Goal: Check status: Check status

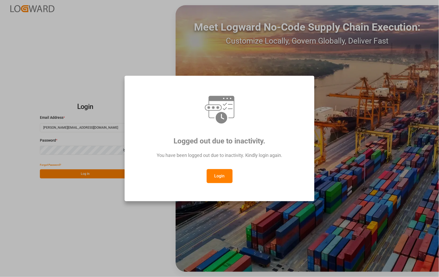
click at [220, 174] on button "Login" at bounding box center [220, 176] width 26 height 14
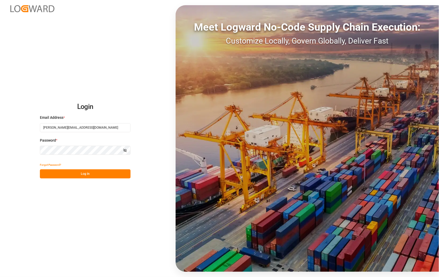
click at [80, 175] on button "Log In" at bounding box center [85, 173] width 91 height 9
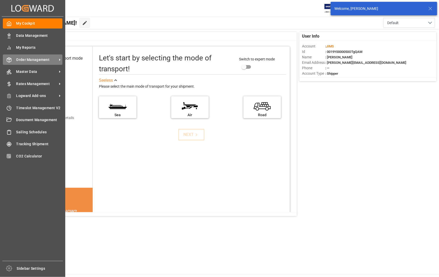
click at [35, 57] on span "Order Management" at bounding box center [36, 59] width 41 height 5
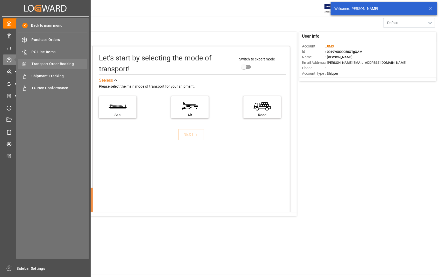
click at [70, 64] on span "Transport Order Booking" at bounding box center [60, 63] width 56 height 5
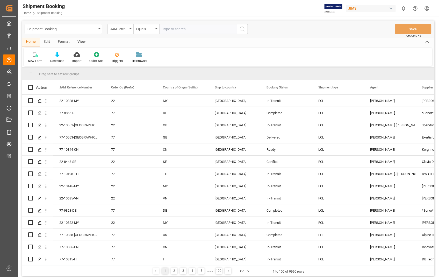
click at [199, 30] on input "text" at bounding box center [198, 29] width 78 height 10
type input "22-11155-US"
click at [246, 29] on button "search button" at bounding box center [242, 29] width 11 height 10
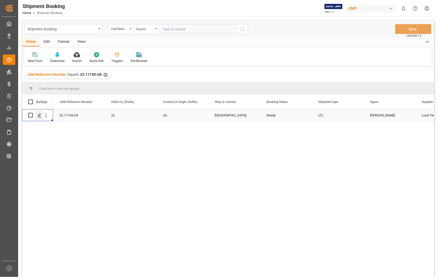
click at [40, 116] on icon "Press SPACE to select this row." at bounding box center [40, 115] width 4 height 4
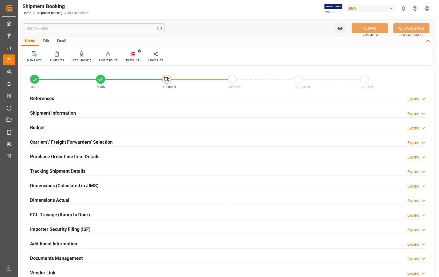
click at [49, 201] on h2 "Dimensions Actual" at bounding box center [49, 199] width 39 height 7
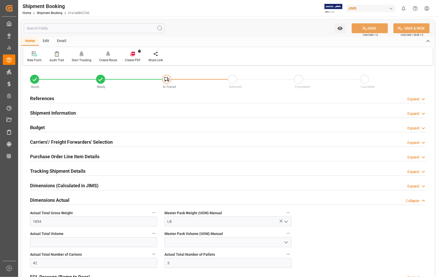
click at [49, 201] on h2 "Dimensions Actual" at bounding box center [49, 199] width 39 height 7
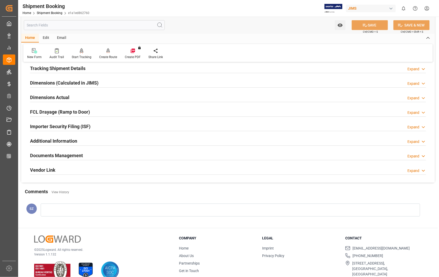
scroll to position [112, 0]
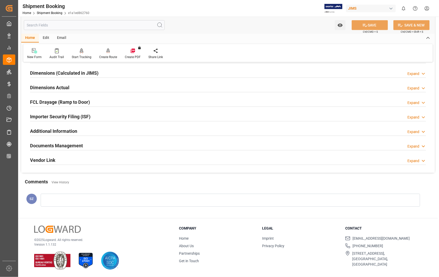
click at [55, 146] on h2 "Documents Management" at bounding box center [56, 145] width 53 height 7
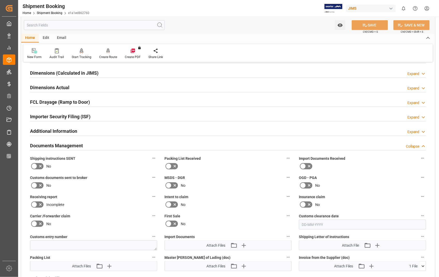
click at [56, 87] on h2 "Dimensions Actual" at bounding box center [49, 87] width 39 height 7
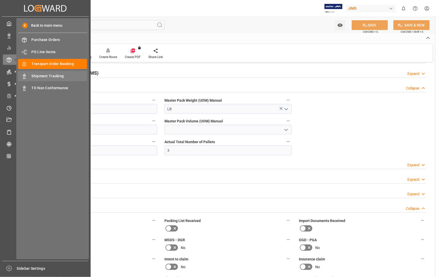
click at [41, 78] on span "Shipment Tracking" at bounding box center [60, 75] width 56 height 5
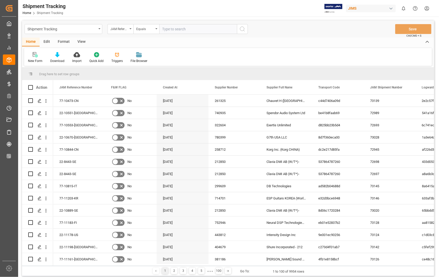
click at [180, 30] on input "text" at bounding box center [198, 29] width 78 height 10
type input "22-11155-US"
click at [242, 30] on icon "search button" at bounding box center [242, 29] width 6 height 6
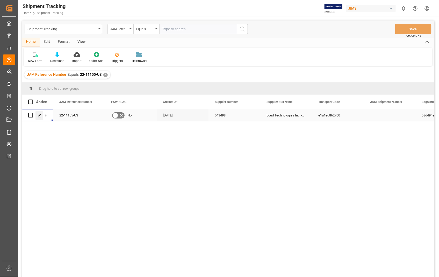
click at [40, 116] on icon "Press SPACE to select this row." at bounding box center [40, 115] width 4 height 4
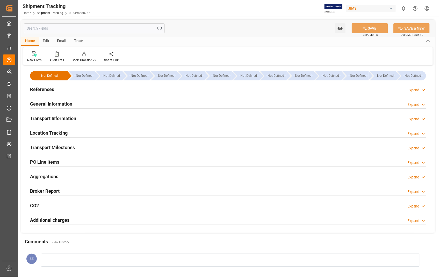
type input "[DATE]"
click at [48, 87] on h2 "References" at bounding box center [42, 89] width 24 height 7
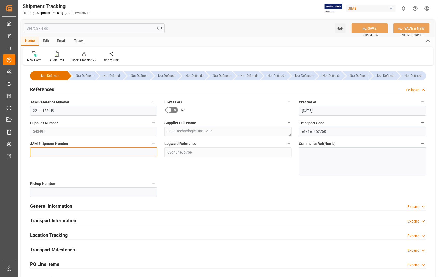
click at [56, 152] on input at bounding box center [93, 152] width 127 height 10
paste input "73095"
type input "73095"
click at [374, 27] on button "SAVE" at bounding box center [370, 28] width 36 height 10
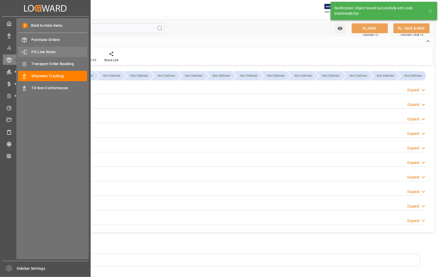
click at [49, 52] on span "PO Line Items" at bounding box center [60, 51] width 56 height 5
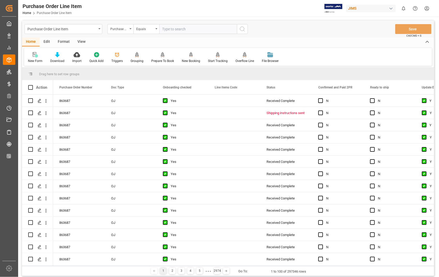
click at [192, 29] on input "text" at bounding box center [198, 29] width 78 height 10
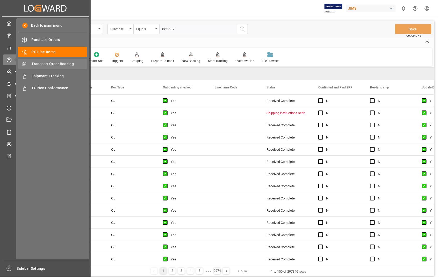
type input "863687"
click at [50, 63] on span "Transport Order Booking" at bounding box center [60, 63] width 56 height 5
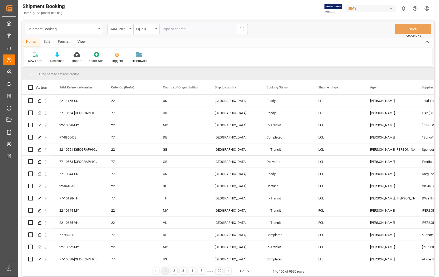
click at [208, 28] on input "text" at bounding box center [198, 29] width 78 height 10
click at [40, 101] on icon "Press SPACE to select this row." at bounding box center [40, 101] width 4 height 4
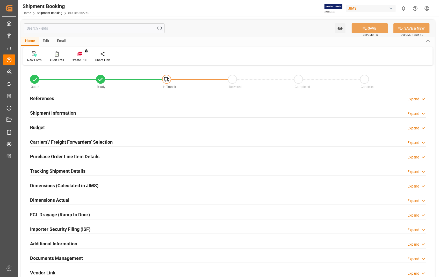
type input "2"
click at [88, 143] on h2 "Carriers'/ Freight Forwarders' Selection" at bounding box center [71, 141] width 83 height 7
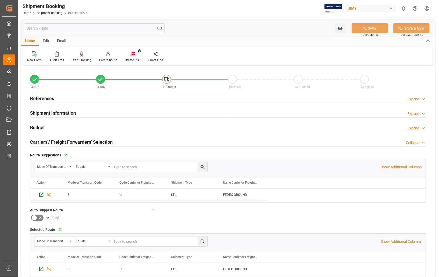
click at [55, 140] on h2 "Carriers'/ Freight Forwarders' Selection" at bounding box center [71, 141] width 83 height 7
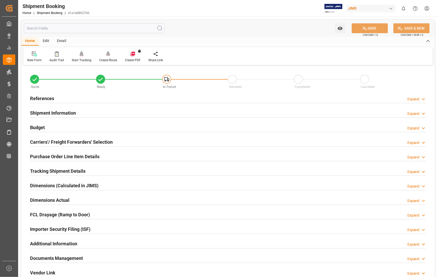
click at [54, 157] on h2 "Purchase Order Line Item Details" at bounding box center [64, 156] width 69 height 7
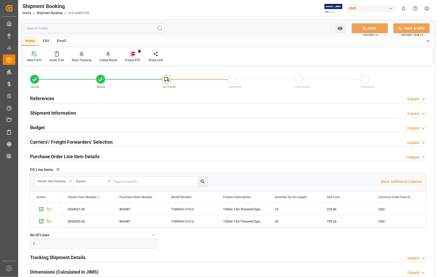
click at [55, 155] on h2 "Purchase Order Line Item Details" at bounding box center [64, 156] width 69 height 7
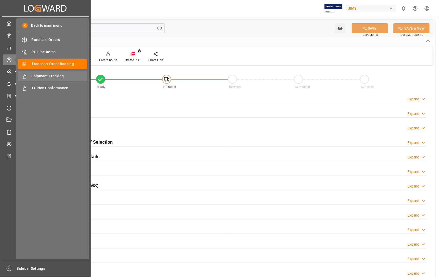
click at [52, 75] on span "Shipment Tracking" at bounding box center [60, 75] width 56 height 5
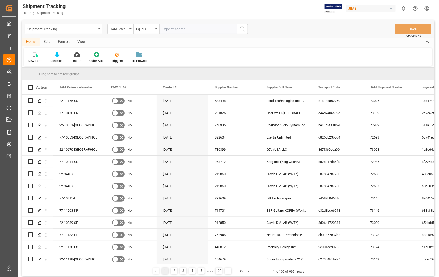
click at [194, 29] on input "text" at bounding box center [198, 29] width 78 height 10
type input "7"
click at [39, 100] on icon "Press SPACE to select this row." at bounding box center [40, 101] width 4 height 4
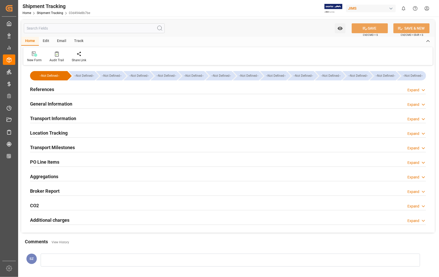
type input "8852.12"
click at [52, 118] on h2 "Transport Information" at bounding box center [53, 118] width 46 height 7
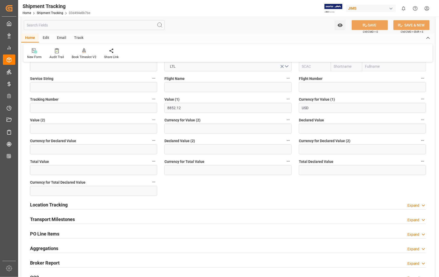
scroll to position [115, 0]
click at [50, 221] on h2 "Transport Milestones" at bounding box center [52, 218] width 45 height 7
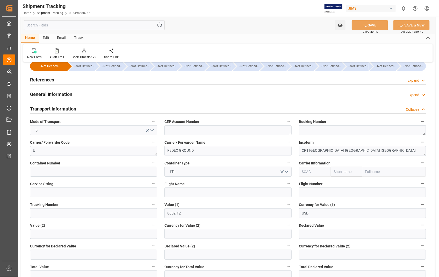
scroll to position [0, 0]
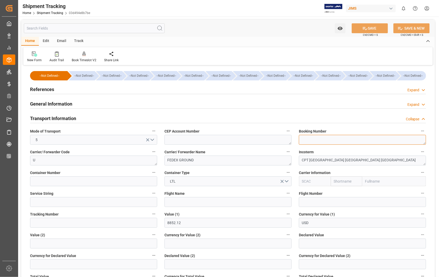
click at [331, 142] on textarea at bounding box center [362, 140] width 127 height 10
click at [315, 140] on textarea at bounding box center [362, 140] width 127 height 10
paste textarea "3690677196"
type textarea "3690677196"
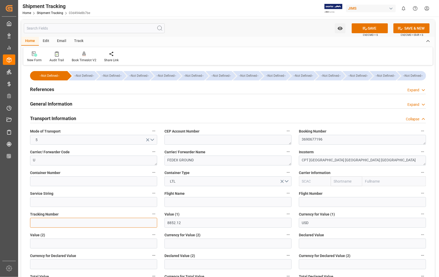
click at [43, 220] on input at bounding box center [93, 223] width 127 height 10
paste input "3690677196"
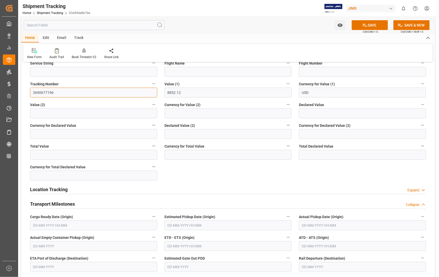
scroll to position [144, 0]
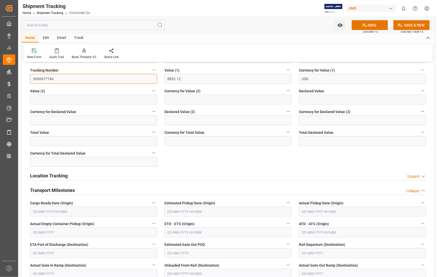
type input "3690677196"
click at [231, 212] on input "text" at bounding box center [228, 212] width 127 height 10
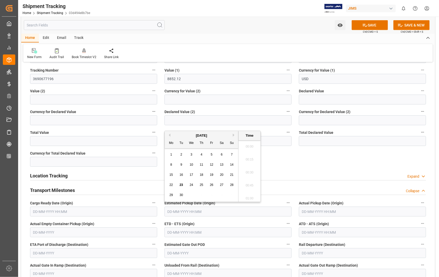
scroll to position [675, 0]
click at [201, 175] on span "18" at bounding box center [201, 175] width 3 height 4
type input "[DATE] 00:00"
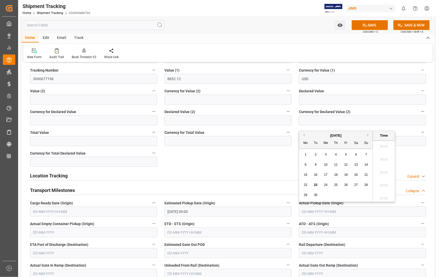
click at [344, 209] on input "text" at bounding box center [362, 212] width 127 height 10
click at [337, 174] on span "18" at bounding box center [335, 175] width 3 height 4
type input "[DATE] 00:00"
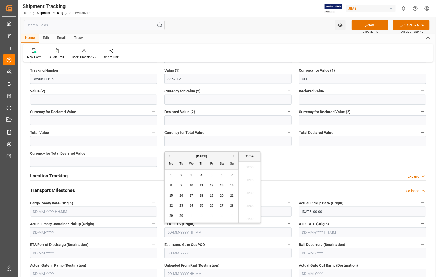
click at [209, 232] on input "text" at bounding box center [228, 232] width 127 height 10
click at [193, 195] on span "17" at bounding box center [191, 196] width 3 height 4
type input "[DATE] 00:00"
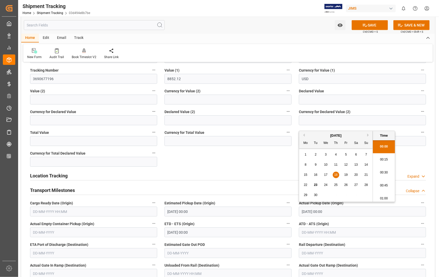
click at [344, 214] on input "[DATE] 00:00" at bounding box center [362, 212] width 127 height 10
click at [325, 174] on span "17" at bounding box center [325, 175] width 3 height 4
type input "[DATE] 00:00"
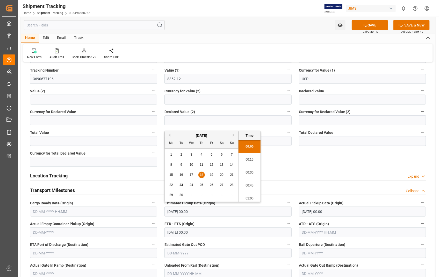
click at [209, 213] on input "[DATE] 00:00" at bounding box center [228, 212] width 127 height 10
click at [194, 176] on div "17" at bounding box center [191, 175] width 6 height 6
type input "[DATE] 00:00"
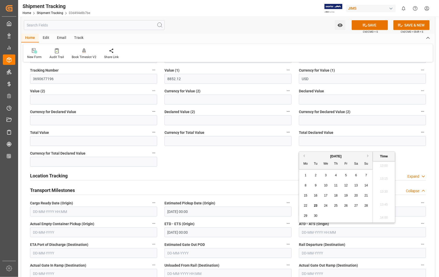
click at [363, 235] on input "text" at bounding box center [362, 232] width 127 height 10
click at [327, 195] on span "17" at bounding box center [325, 196] width 3 height 4
type input "[DATE] 00:00"
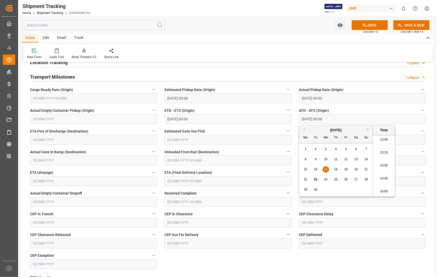
scroll to position [259, 0]
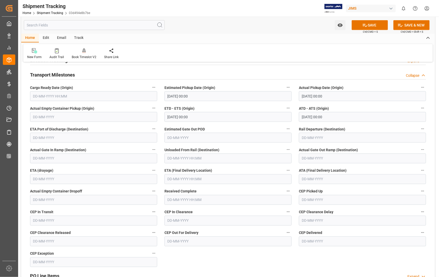
click at [242, 188] on label "Received Complete" at bounding box center [228, 191] width 127 height 7
click at [285, 188] on button "Received Complete" at bounding box center [288, 191] width 7 height 7
click at [236, 181] on div at bounding box center [219, 138] width 439 height 277
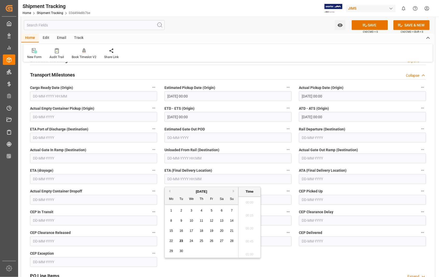
click at [218, 177] on input "text" at bounding box center [228, 179] width 127 height 10
click at [181, 241] on span "23" at bounding box center [181, 241] width 3 height 4
type input "[DATE] 00:00"
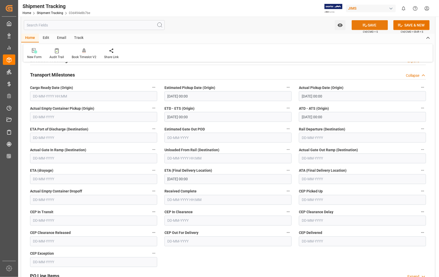
click at [373, 24] on button "SAVE" at bounding box center [370, 25] width 36 height 10
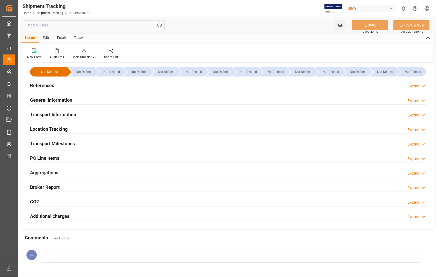
scroll to position [0, 0]
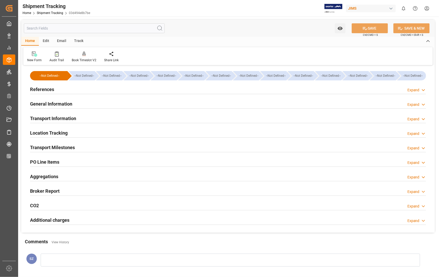
click at [42, 90] on h2 "References" at bounding box center [42, 89] width 24 height 7
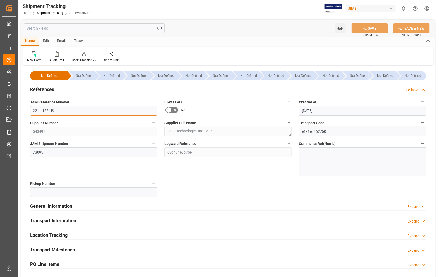
click at [55, 110] on input "22-11155-US" at bounding box center [93, 111] width 127 height 10
drag, startPoint x: 55, startPoint y: 110, endPoint x: 25, endPoint y: 109, distance: 30.8
click at [25, 109] on div "--Not Defined-- --Not Defined-- --Not Defined-- --Not Defined-- --Not Defined--…" at bounding box center [228, 201] width 414 height 268
click at [36, 153] on input "73095" at bounding box center [93, 152] width 127 height 10
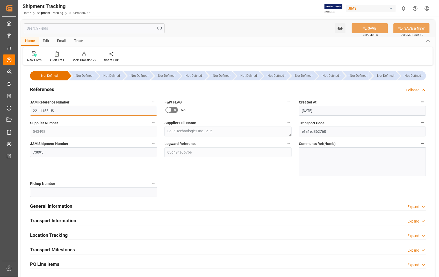
click at [45, 111] on input "22-11155-US" at bounding box center [93, 111] width 127 height 10
click at [54, 110] on input "22-11155-US" at bounding box center [93, 111] width 127 height 10
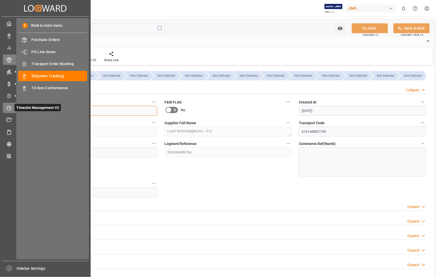
drag, startPoint x: 54, startPoint y: 110, endPoint x: 9, endPoint y: 106, distance: 45.7
click at [9, 106] on div "Created by potrace 1.15, written by [PERSON_NAME] [DATE]-[DATE] Created by potr…" at bounding box center [219, 138] width 439 height 277
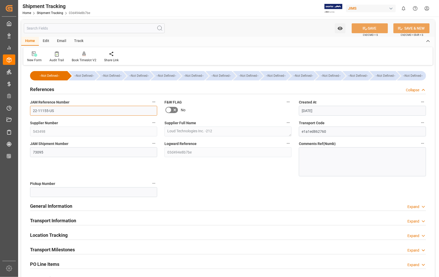
click at [102, 108] on input "22-11155-US" at bounding box center [93, 111] width 127 height 10
drag, startPoint x: 53, startPoint y: 111, endPoint x: 31, endPoint y: 111, distance: 22.0
click at [31, 111] on input "22-11155-US" at bounding box center [93, 111] width 127 height 10
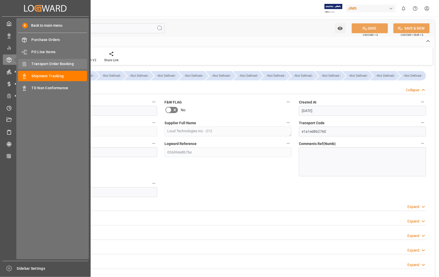
click at [47, 64] on span "Transport Order Booking" at bounding box center [60, 63] width 56 height 5
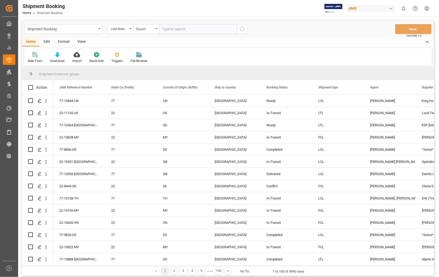
click at [196, 30] on input "text" at bounding box center [198, 29] width 78 height 10
click at [193, 29] on input "text" at bounding box center [198, 29] width 78 height 10
click at [39, 112] on polygon "Press SPACE to select this row." at bounding box center [39, 112] width 3 height 3
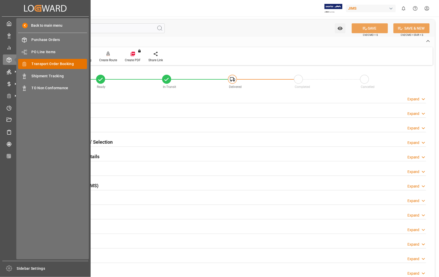
click at [47, 62] on span "Transport Order Booking" at bounding box center [60, 63] width 56 height 5
